Goal: Register for event/course

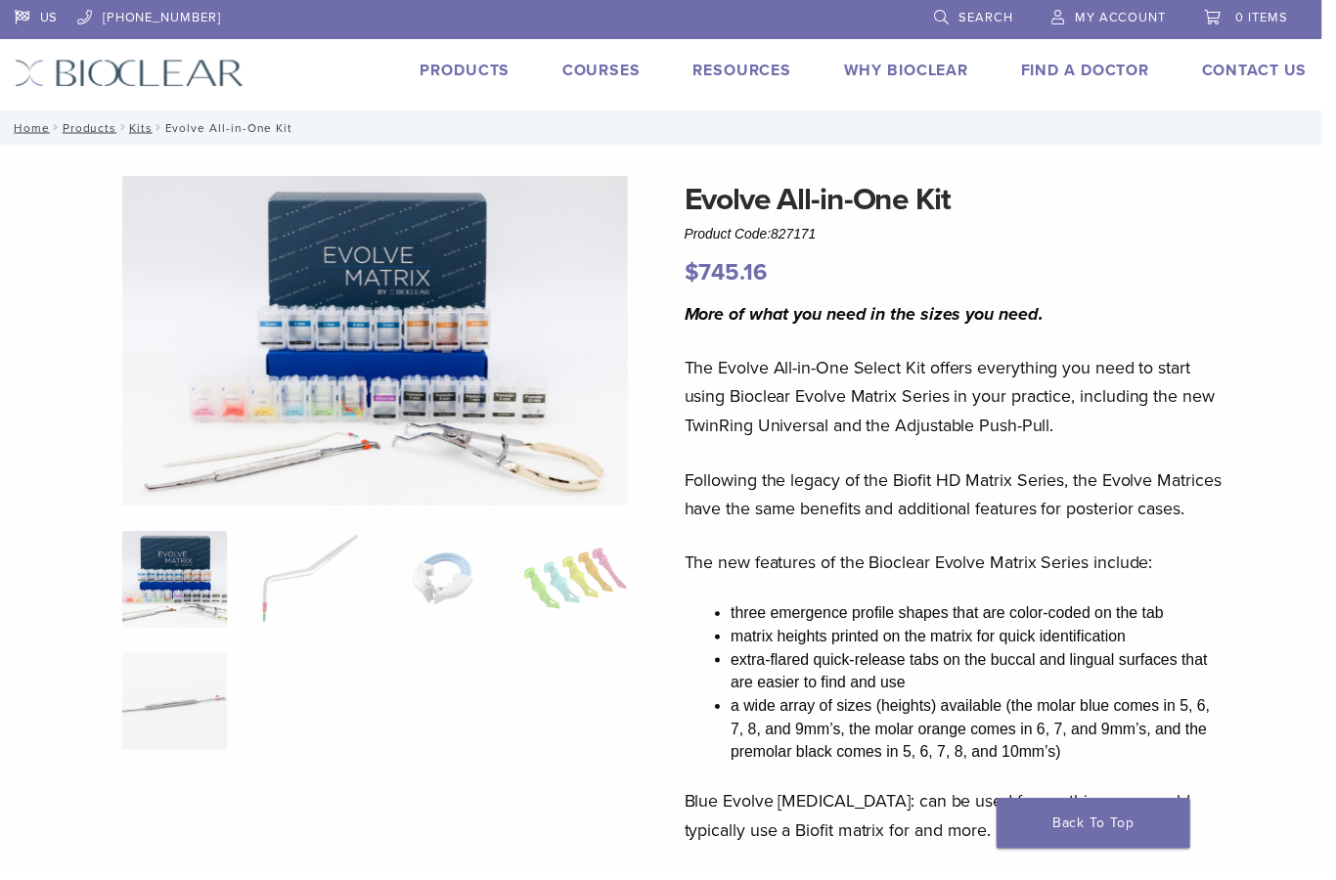
click at [629, 65] on link "Courses" at bounding box center [607, 72] width 79 height 20
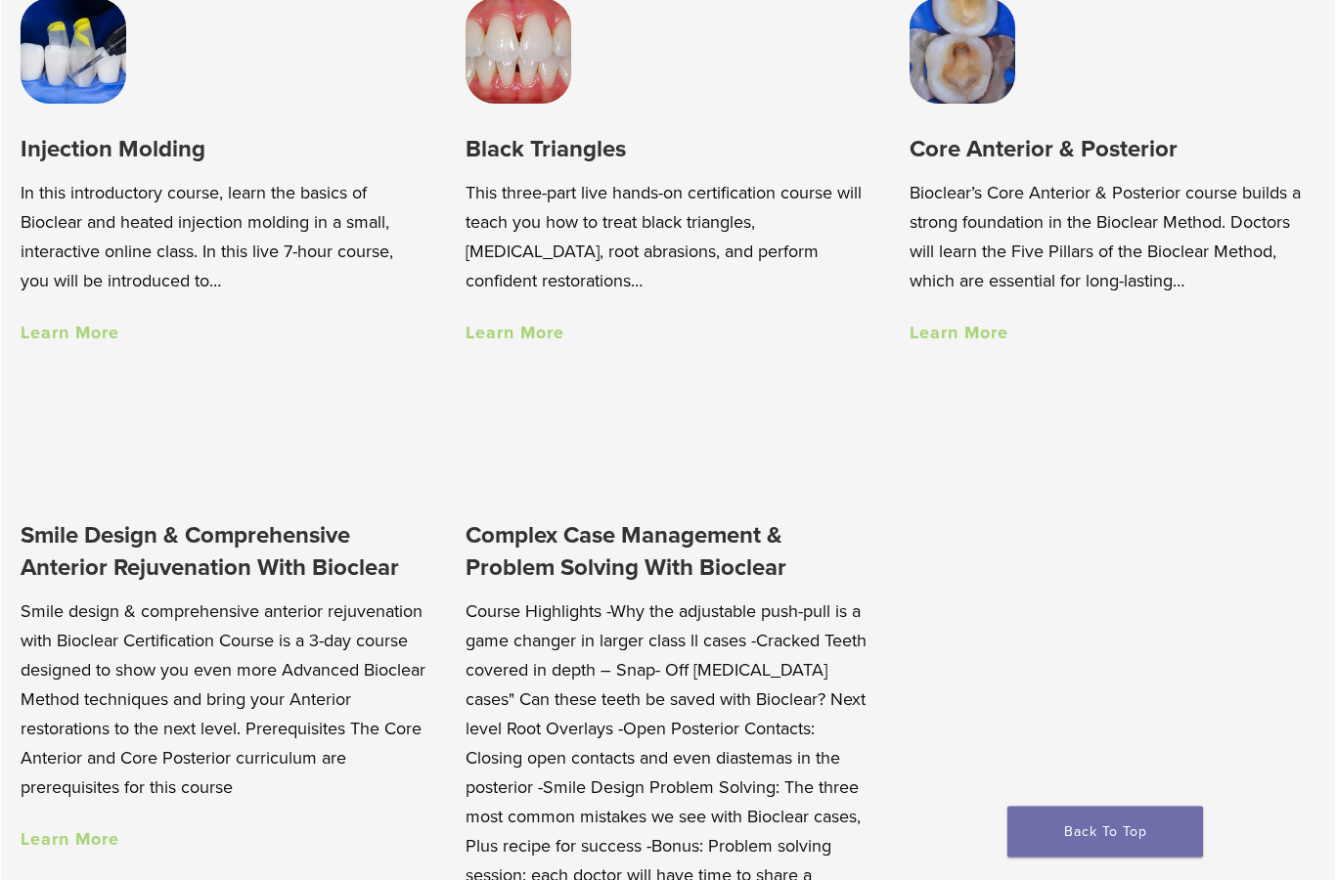
scroll to position [1401, 0]
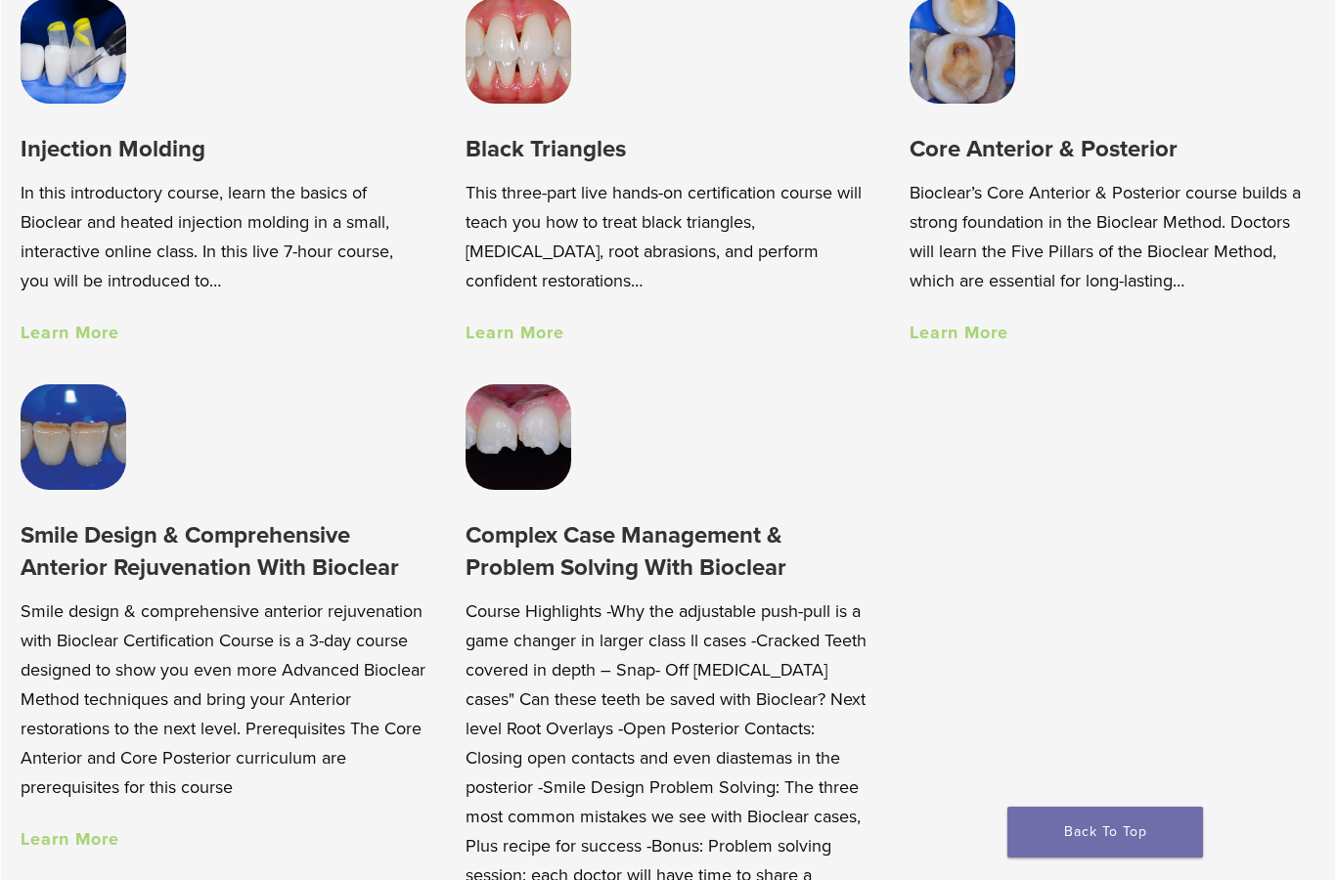
click at [987, 327] on link "Learn More" at bounding box center [959, 333] width 99 height 22
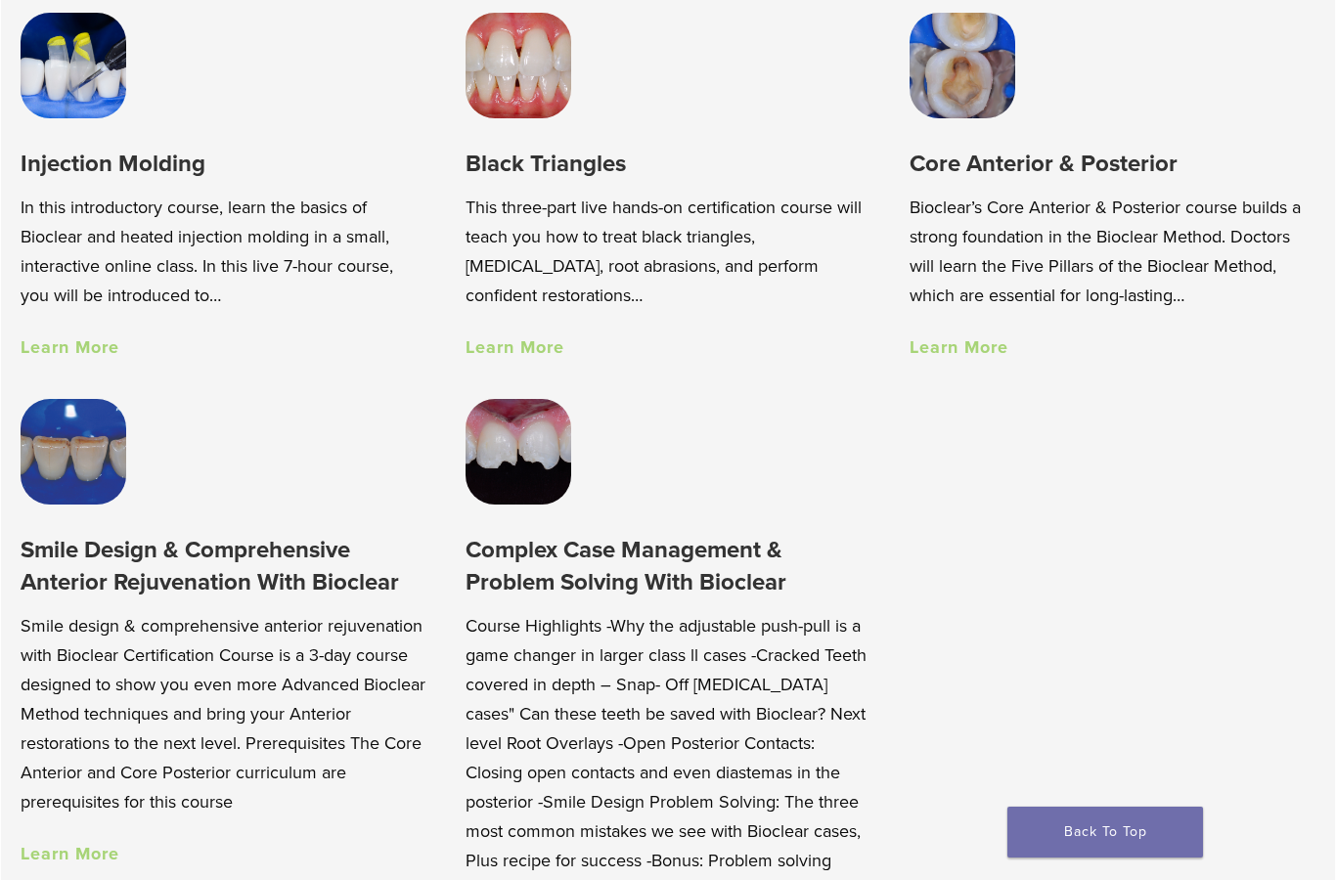
scroll to position [1382, 0]
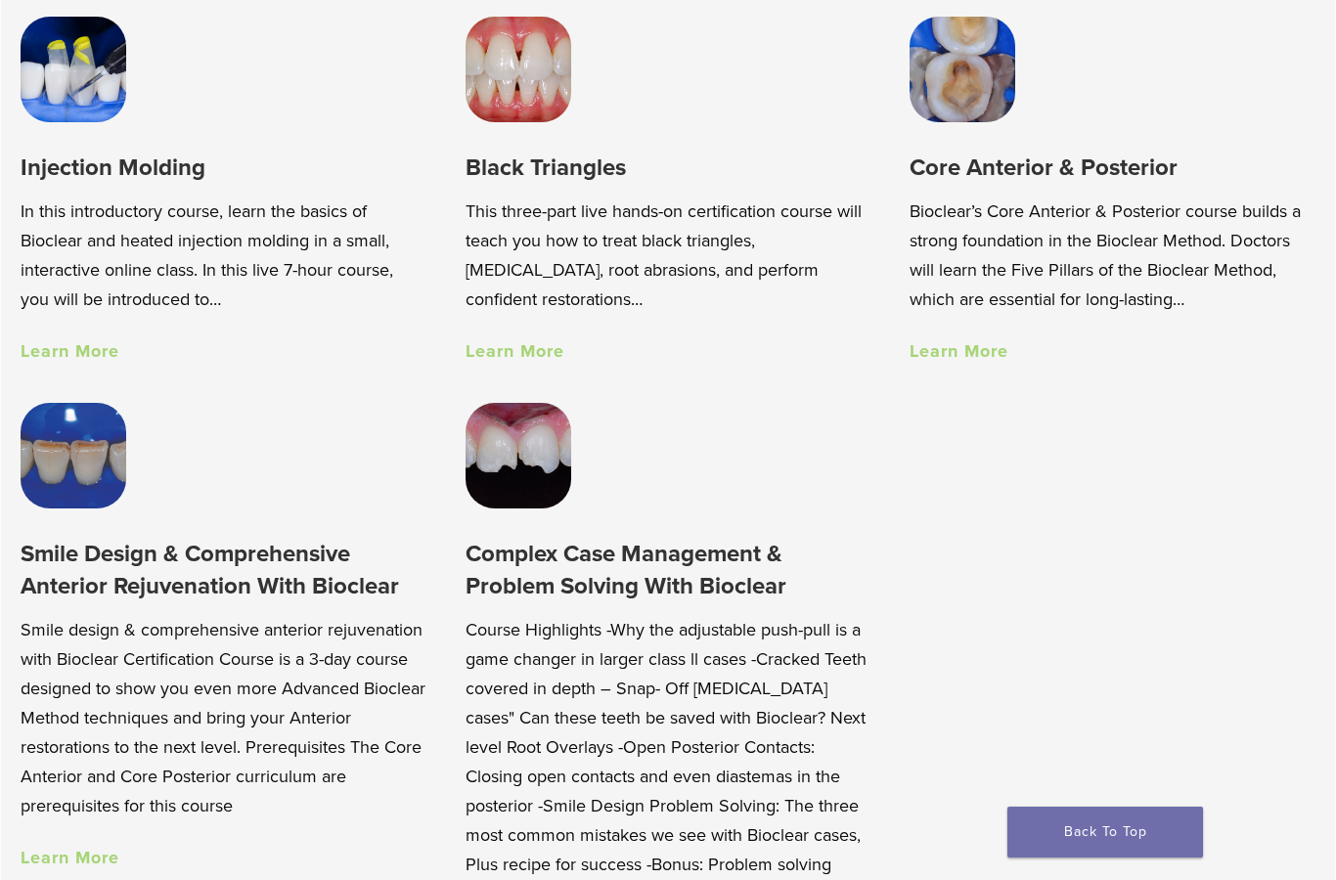
click at [96, 360] on link "Learn More" at bounding box center [70, 351] width 99 height 22
